Goal: Information Seeking & Learning: Learn about a topic

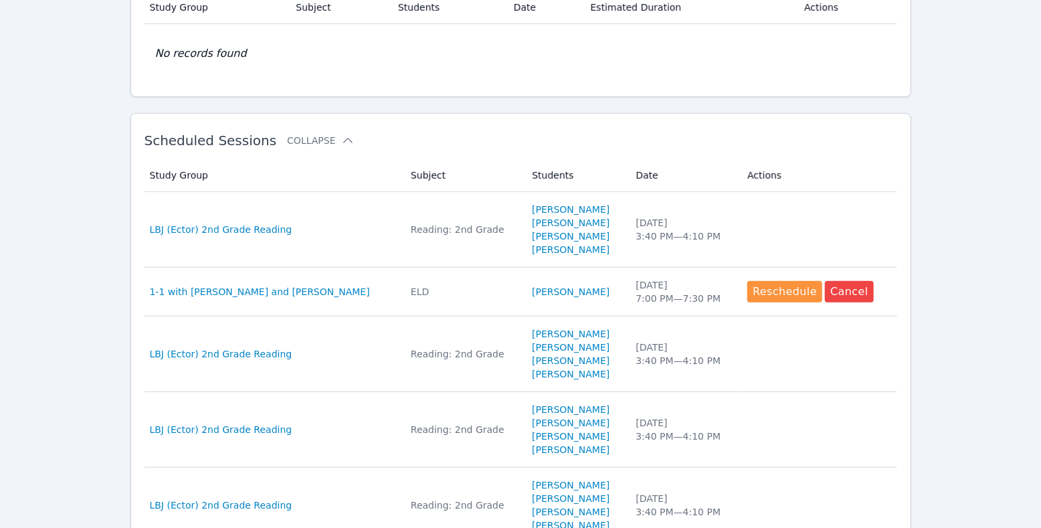
scroll to position [300, 0]
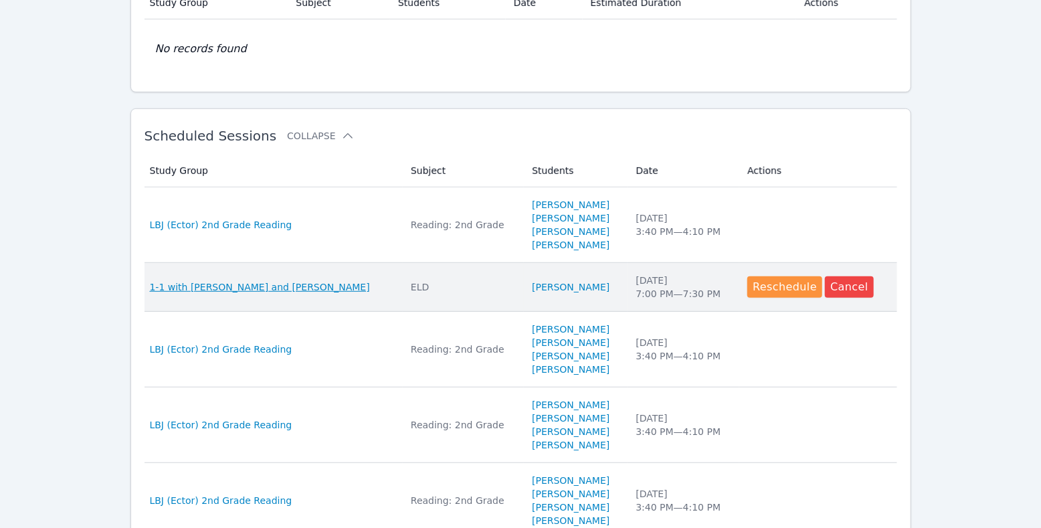
click at [274, 294] on span "1-1 with [PERSON_NAME] and [PERSON_NAME]" at bounding box center [260, 286] width 220 height 13
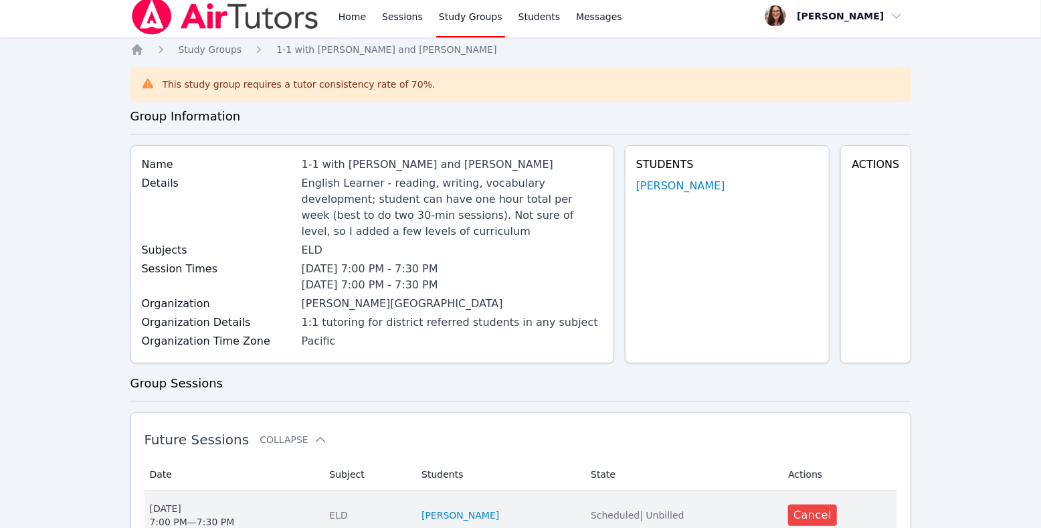
scroll to position [7, 0]
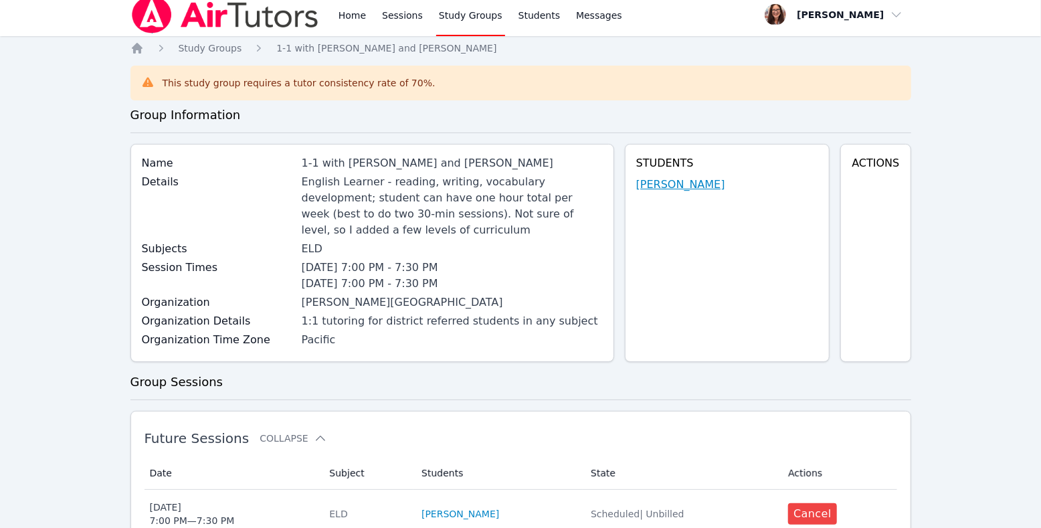
click at [706, 193] on link "[PERSON_NAME]" at bounding box center [680, 185] width 89 height 16
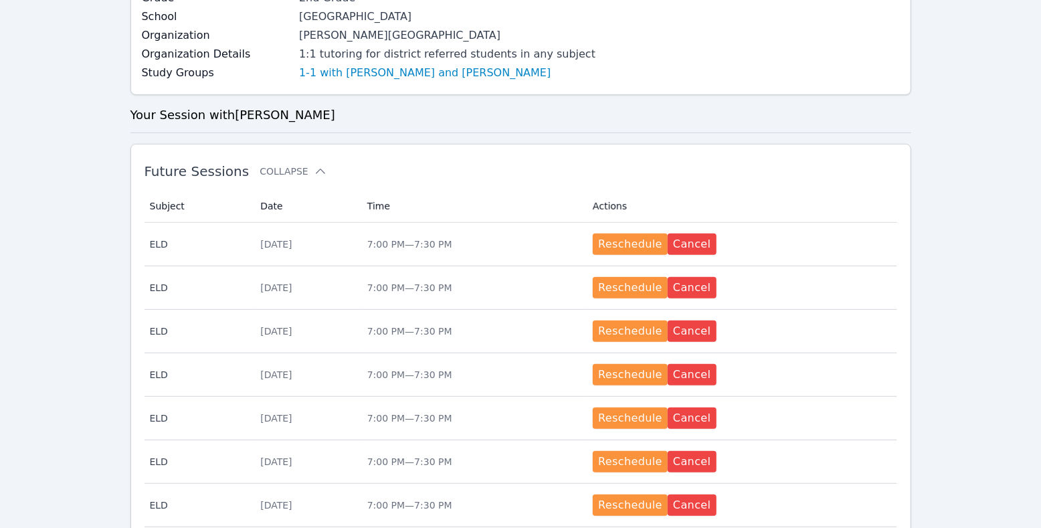
scroll to position [252, 0]
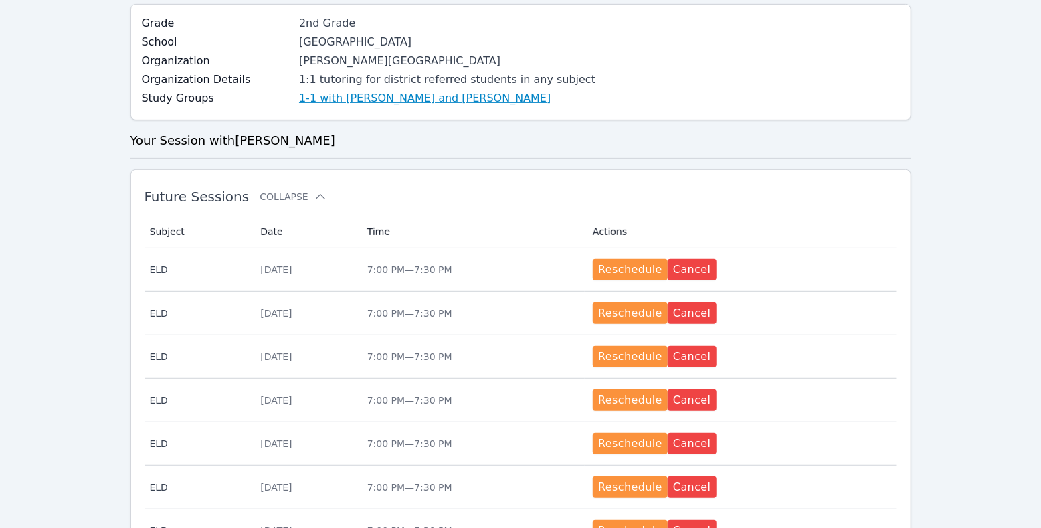
click at [458, 106] on link "1-1 with [PERSON_NAME] and [PERSON_NAME]" at bounding box center [425, 98] width 252 height 16
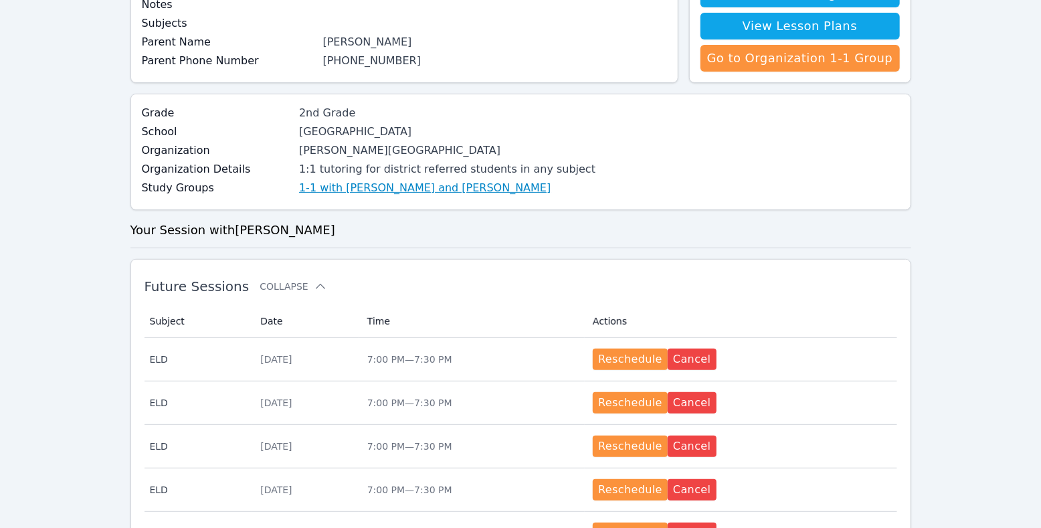
scroll to position [148, 0]
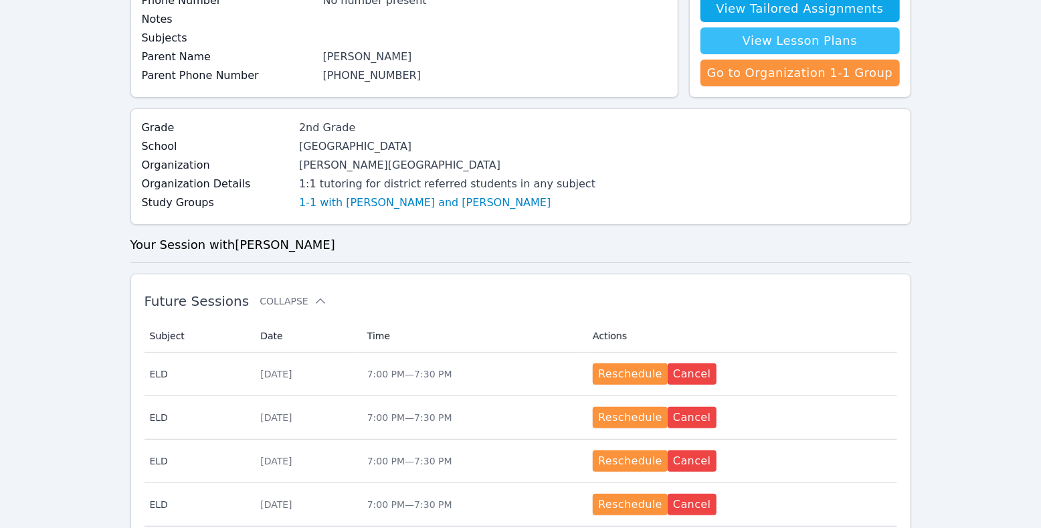
click at [772, 54] on link "View Lesson Plans" at bounding box center [799, 40] width 199 height 27
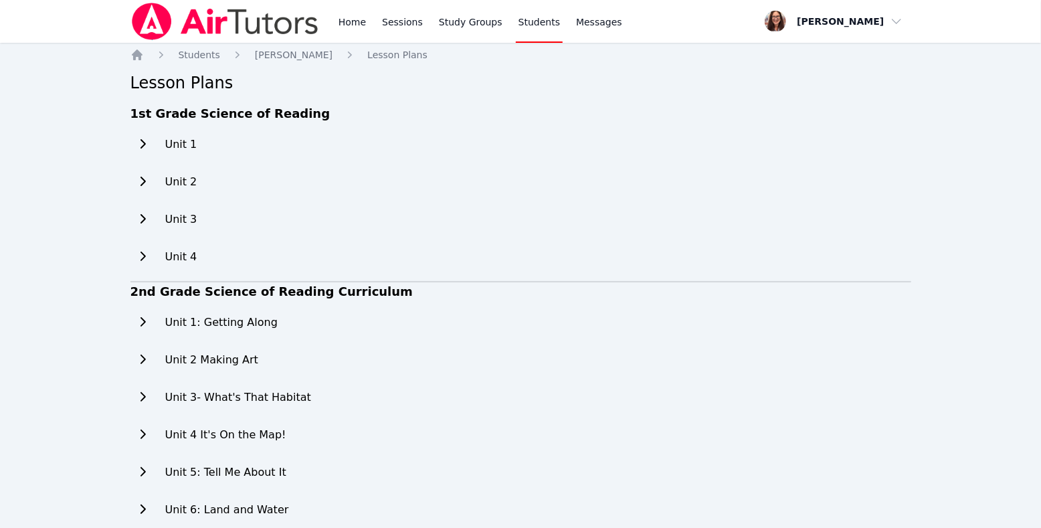
click at [148, 187] on icon at bounding box center [142, 181] width 13 height 11
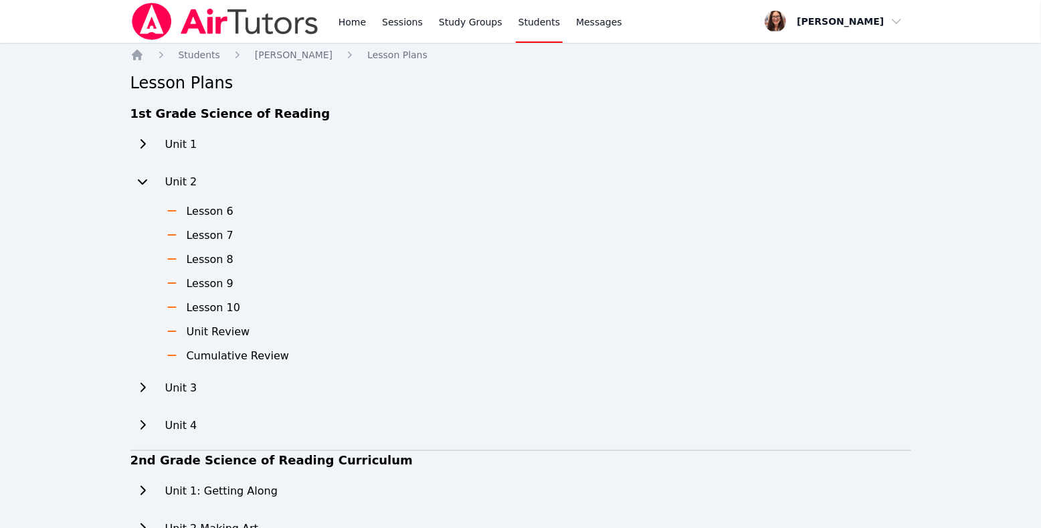
click at [149, 149] on icon at bounding box center [142, 143] width 13 height 11
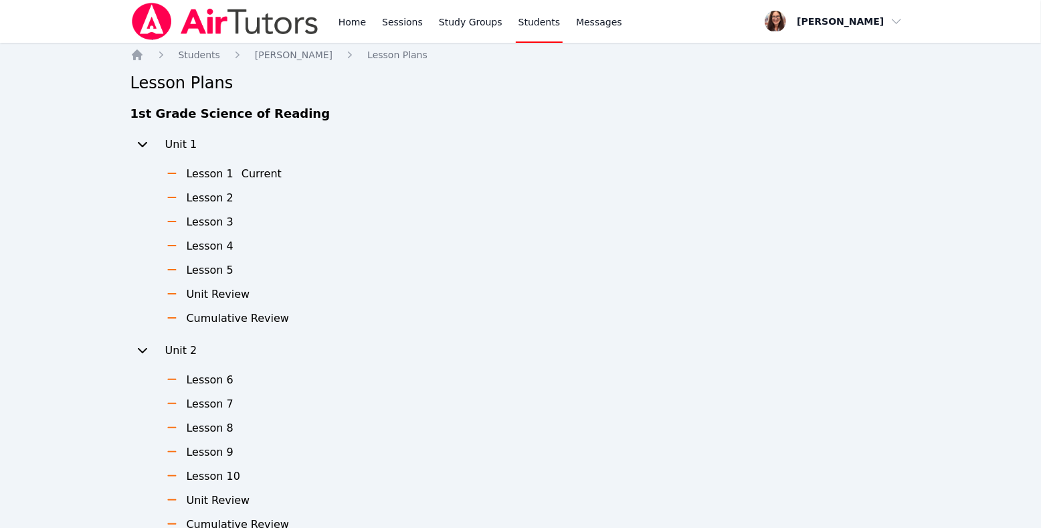
click at [211, 206] on h3 "Lesson 2" at bounding box center [210, 198] width 47 height 16
click at [231, 206] on h3 "Lesson 2" at bounding box center [210, 198] width 47 height 16
click at [233, 230] on h3 "Lesson 3" at bounding box center [210, 222] width 47 height 16
click at [233, 254] on h3 "Lesson 4" at bounding box center [210, 246] width 47 height 16
click at [233, 278] on h3 "Lesson 5" at bounding box center [210, 270] width 47 height 16
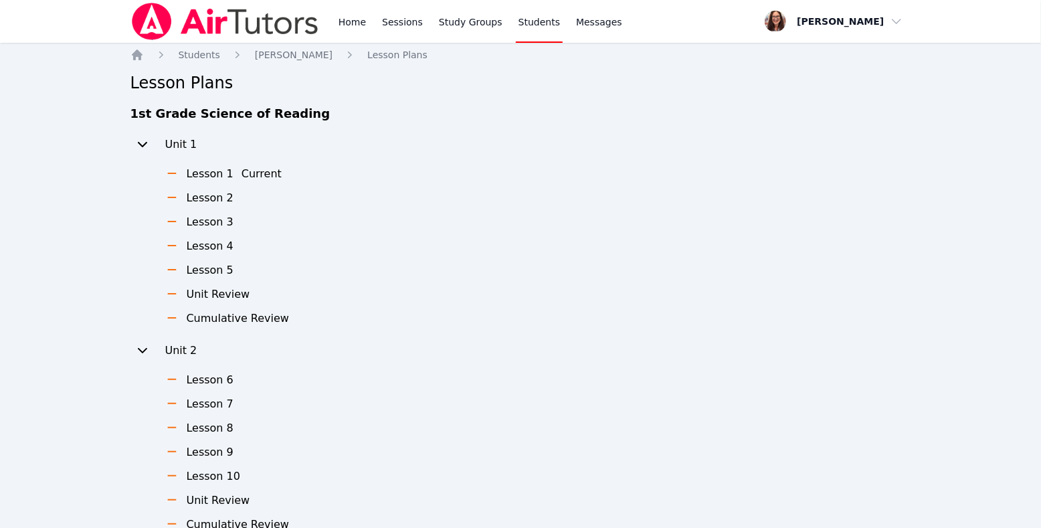
click at [245, 326] on ul "Lesson 1 Current Lesson 2 Lesson 3 Lesson 4 Lesson 5 Unit Review Cumulative Rev…" at bounding box center [217, 246] width 146 height 161
click at [247, 326] on h3 "Cumulative Review" at bounding box center [238, 318] width 103 height 16
click at [369, 26] on link "Home" at bounding box center [352, 21] width 33 height 43
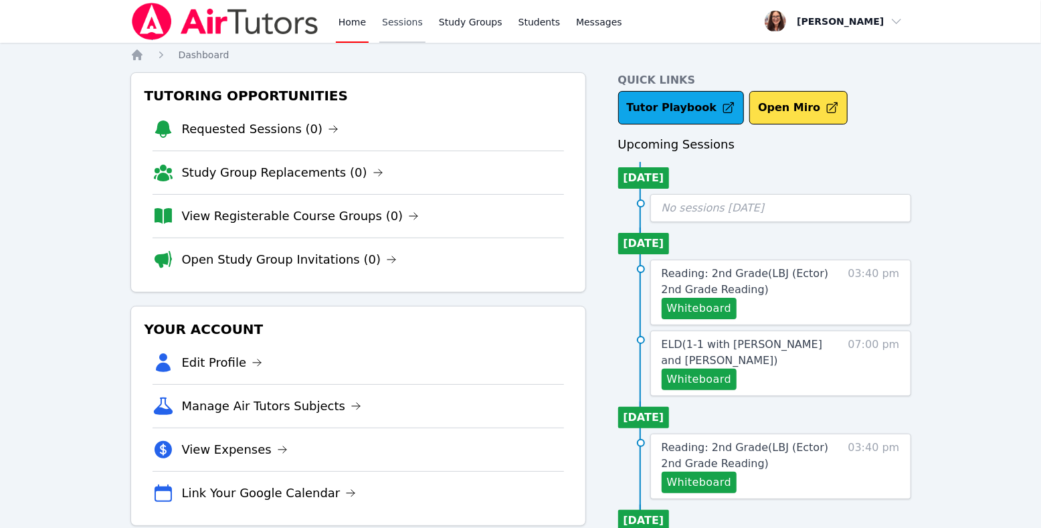
click at [425, 26] on link "Sessions" at bounding box center [402, 21] width 46 height 43
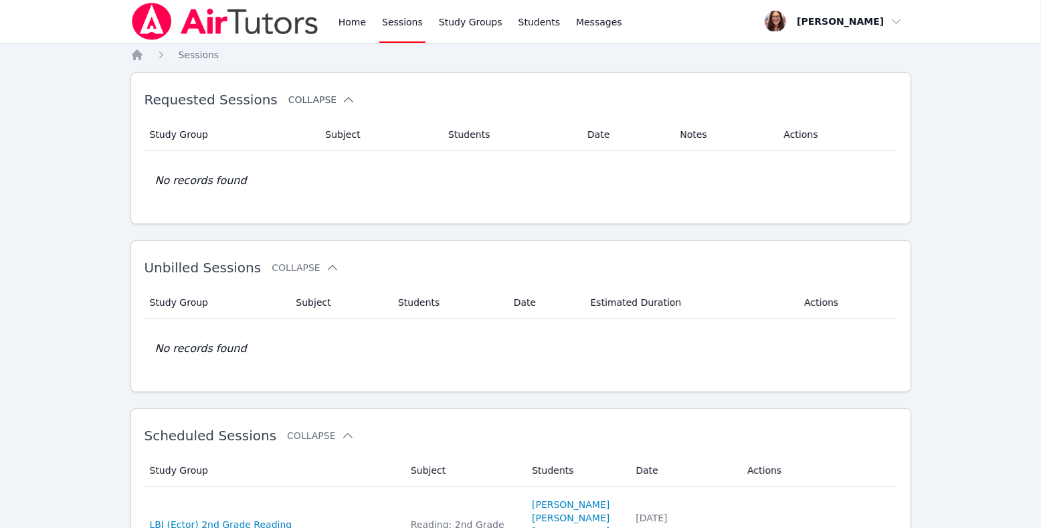
click at [345, 106] on button "Collapse" at bounding box center [321, 99] width 67 height 13
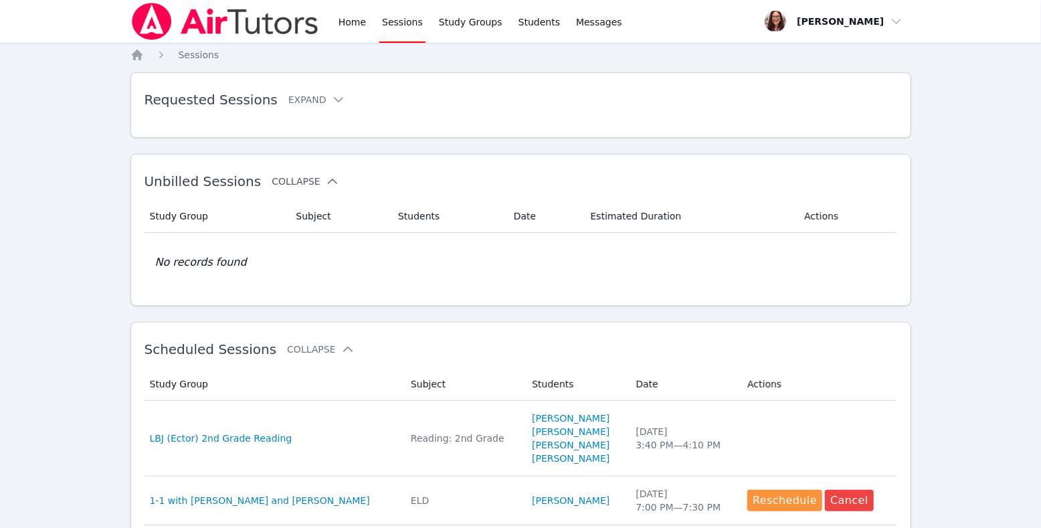
click at [316, 188] on button "Collapse" at bounding box center [305, 181] width 67 height 13
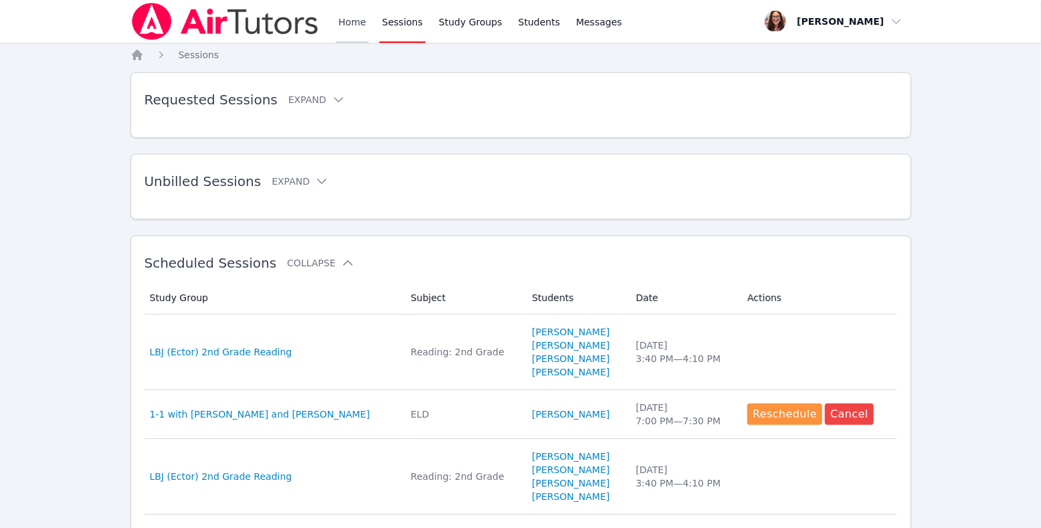
click at [369, 23] on link "Home" at bounding box center [352, 21] width 33 height 43
